Goal: Find specific page/section: Find specific page/section

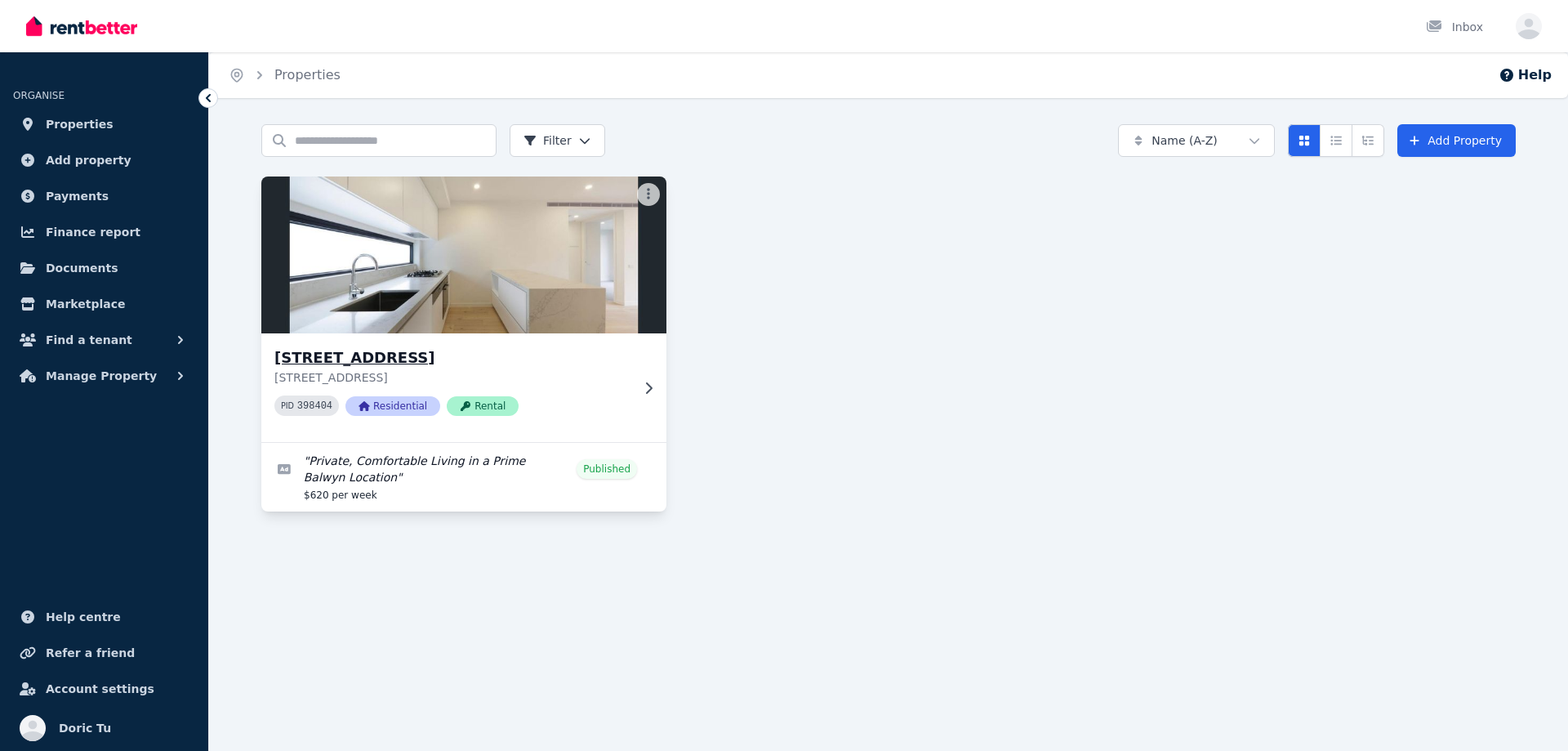
click at [544, 390] on div "[STREET_ADDRESS] PID 398404 Residential Rental" at bounding box center [453, 387] width 356 height 83
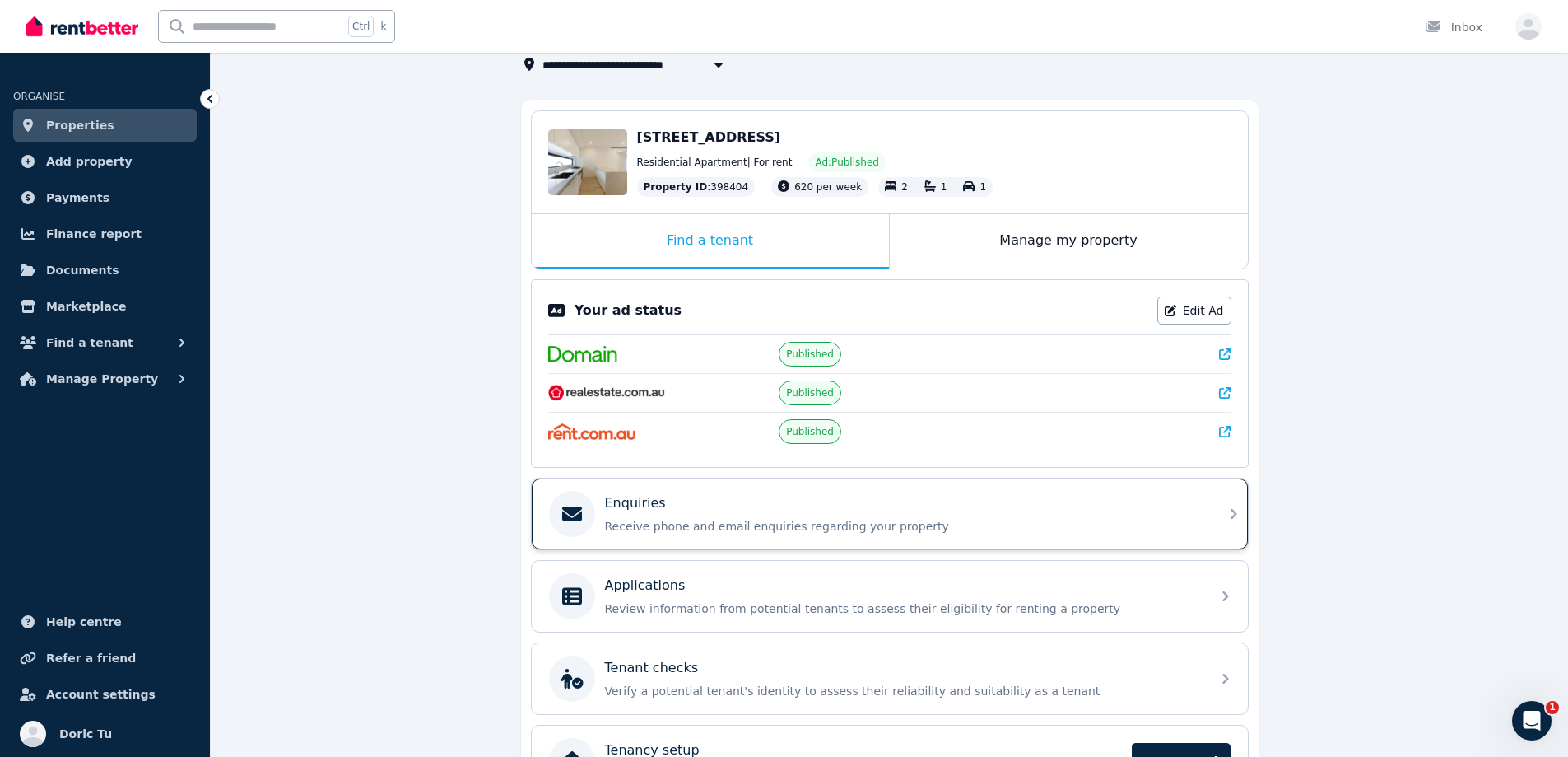
scroll to position [225, 0]
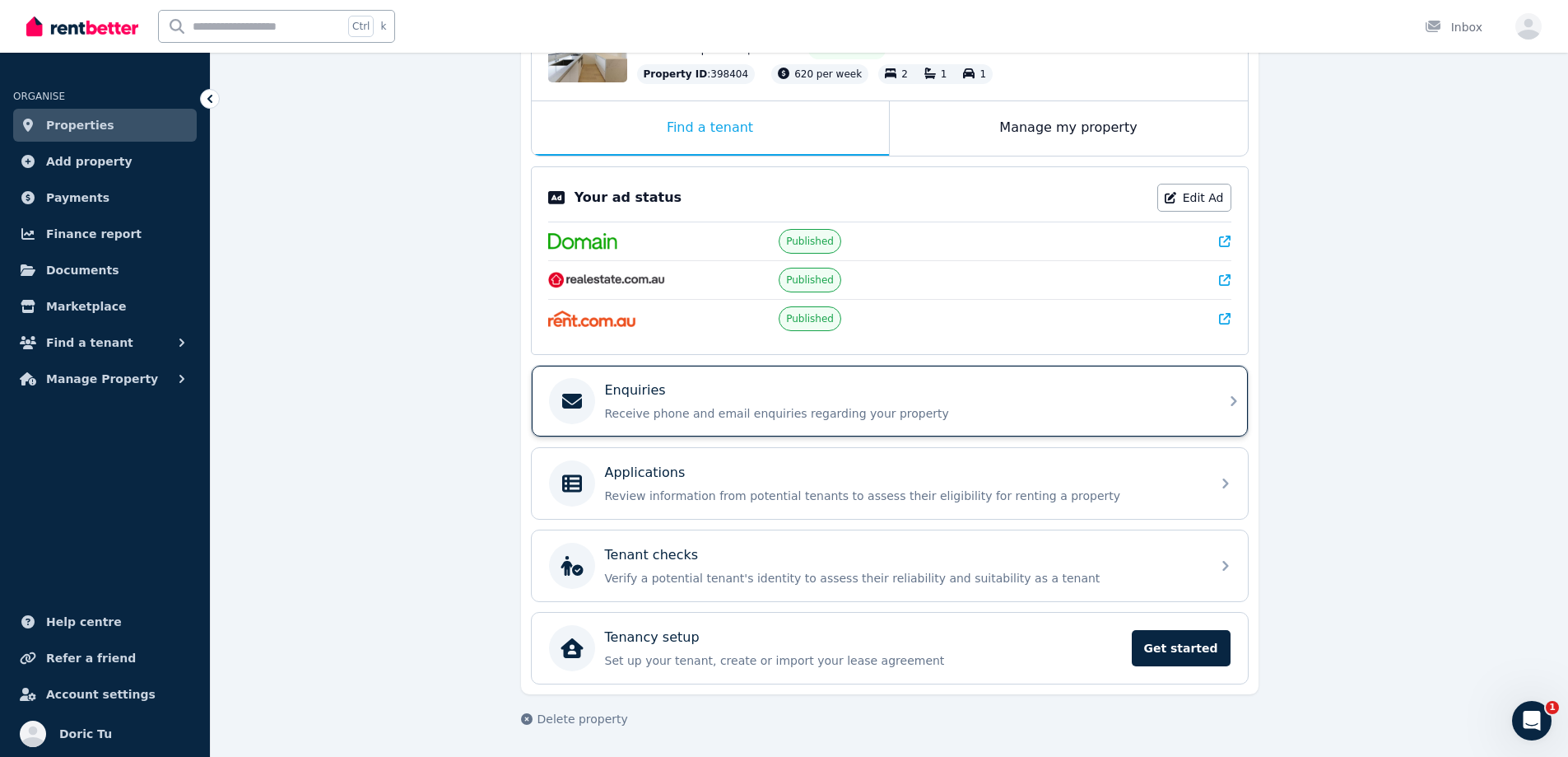
click at [691, 382] on div "Enquiries" at bounding box center [903, 390] width 596 height 20
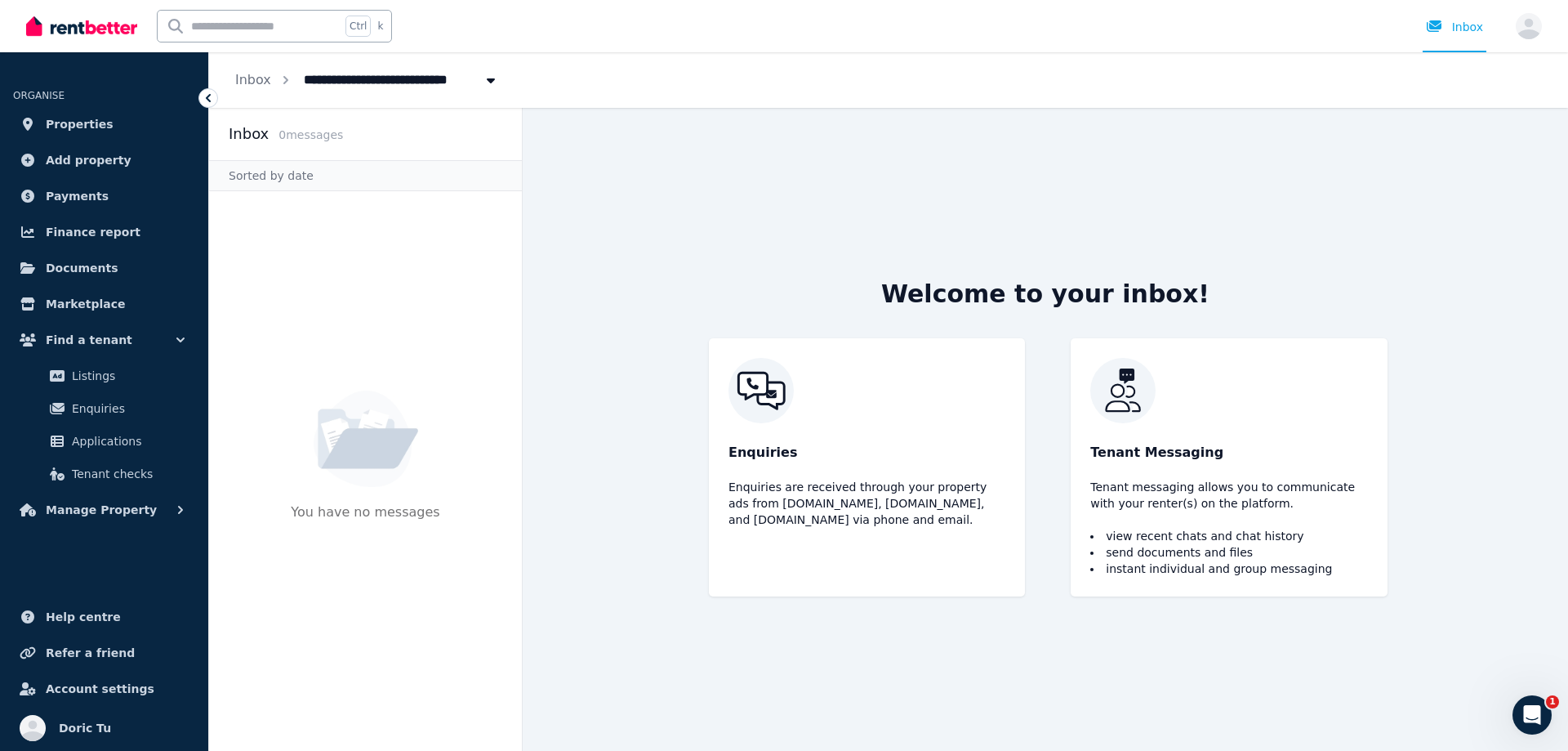
drag, startPoint x: 726, startPoint y: 374, endPoint x: 895, endPoint y: 614, distance: 293.5
click at [895, 614] on div "Welcome to your inbox! Enquiries Enquiries are received through your property a…" at bounding box center [1044, 429] width 732 height 643
click at [887, 598] on div "Welcome to your inbox! Enquiries Enquiries are received through your property a…" at bounding box center [1044, 429] width 732 height 643
